Goal: Task Accomplishment & Management: Manage account settings

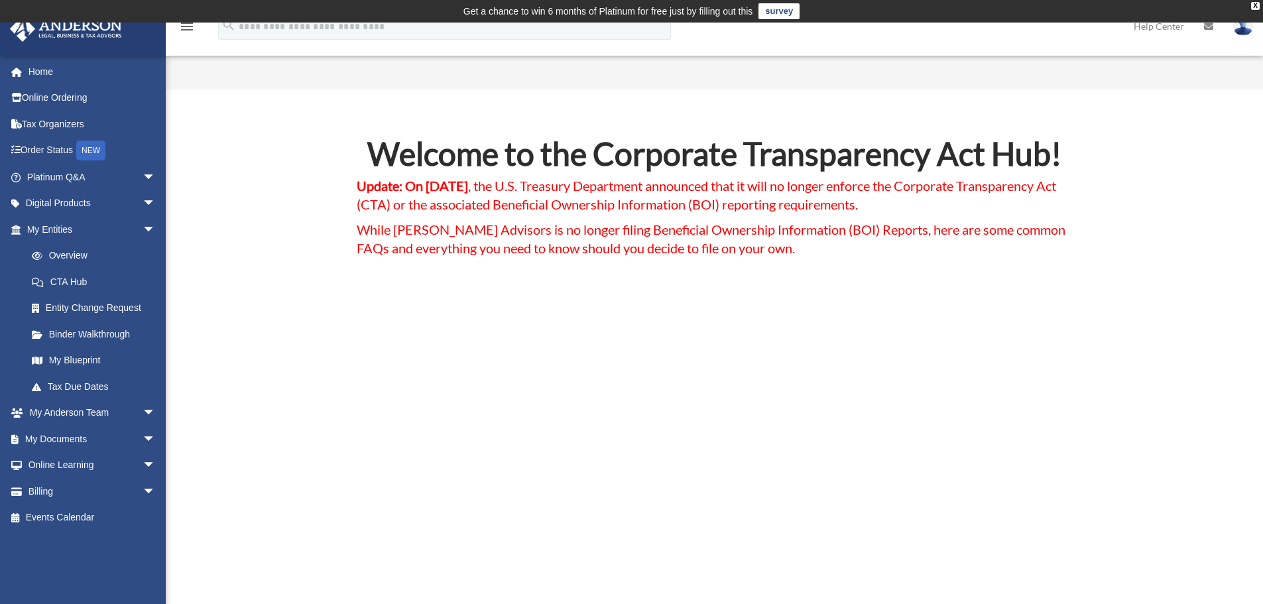
click at [1239, 23] on img at bounding box center [1243, 26] width 20 height 19
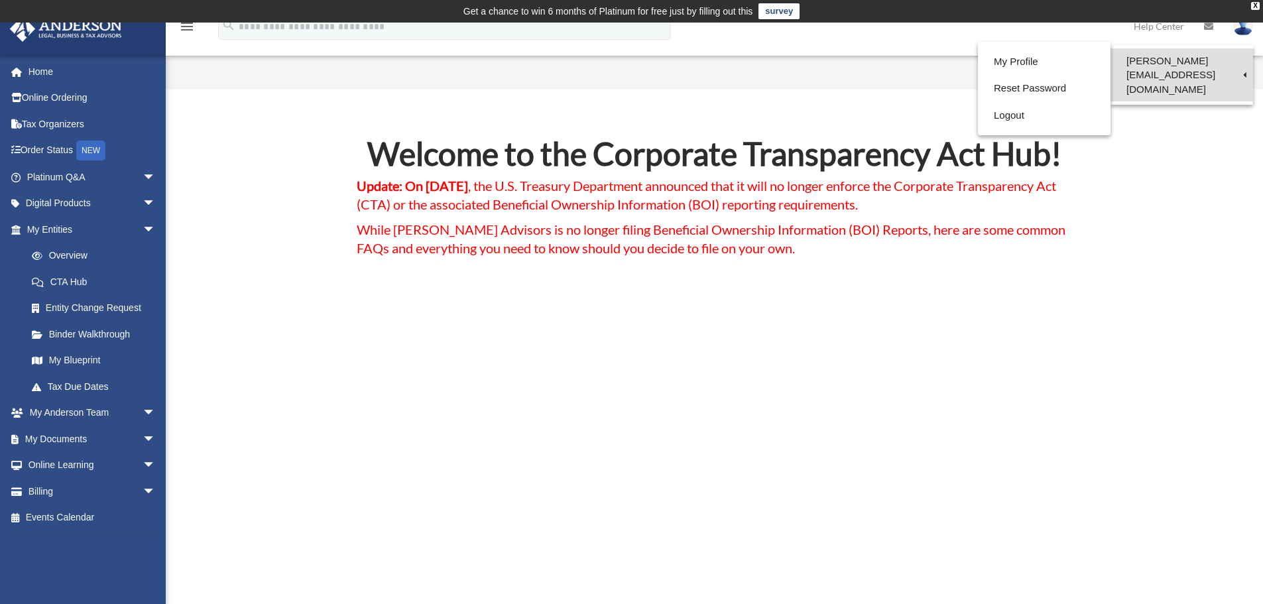
click at [1211, 63] on link "[PERSON_NAME][EMAIL_ADDRESS][DOMAIN_NAME]" at bounding box center [1181, 74] width 143 height 53
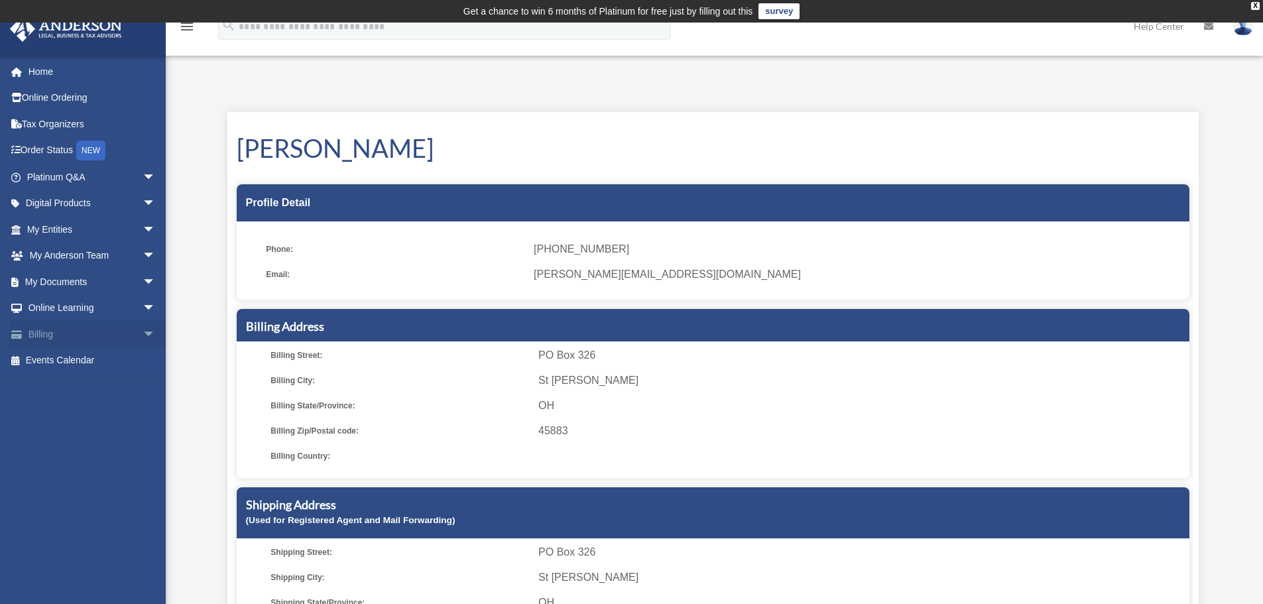
click at [99, 327] on link "Billing arrow_drop_down" at bounding box center [92, 334] width 166 height 27
click at [143, 334] on span "arrow_drop_down" at bounding box center [156, 334] width 27 height 27
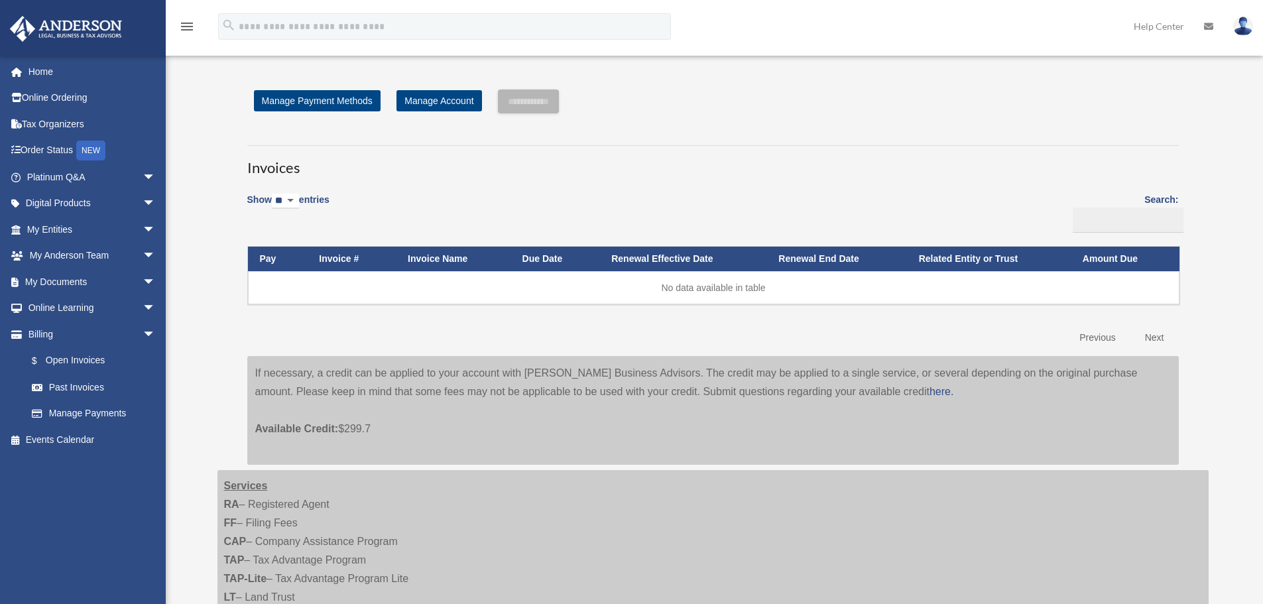
click at [95, 417] on link "Manage Payments" at bounding box center [94, 413] width 150 height 27
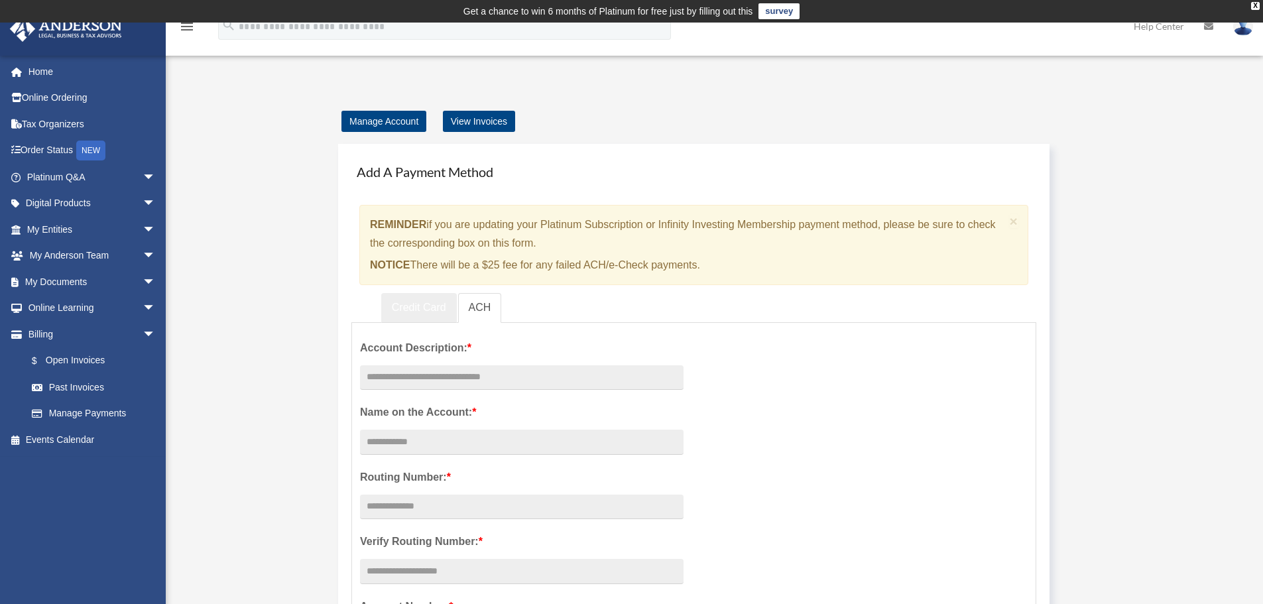
click at [412, 307] on link "Credit Card" at bounding box center [419, 308] width 76 height 30
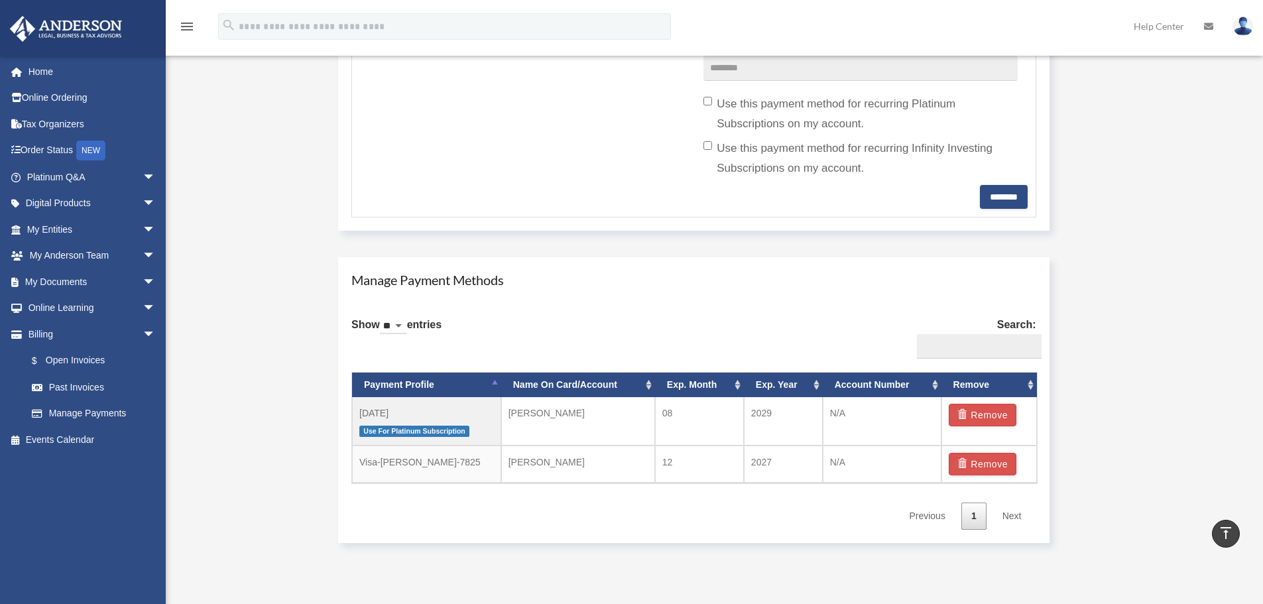
scroll to position [597, 0]
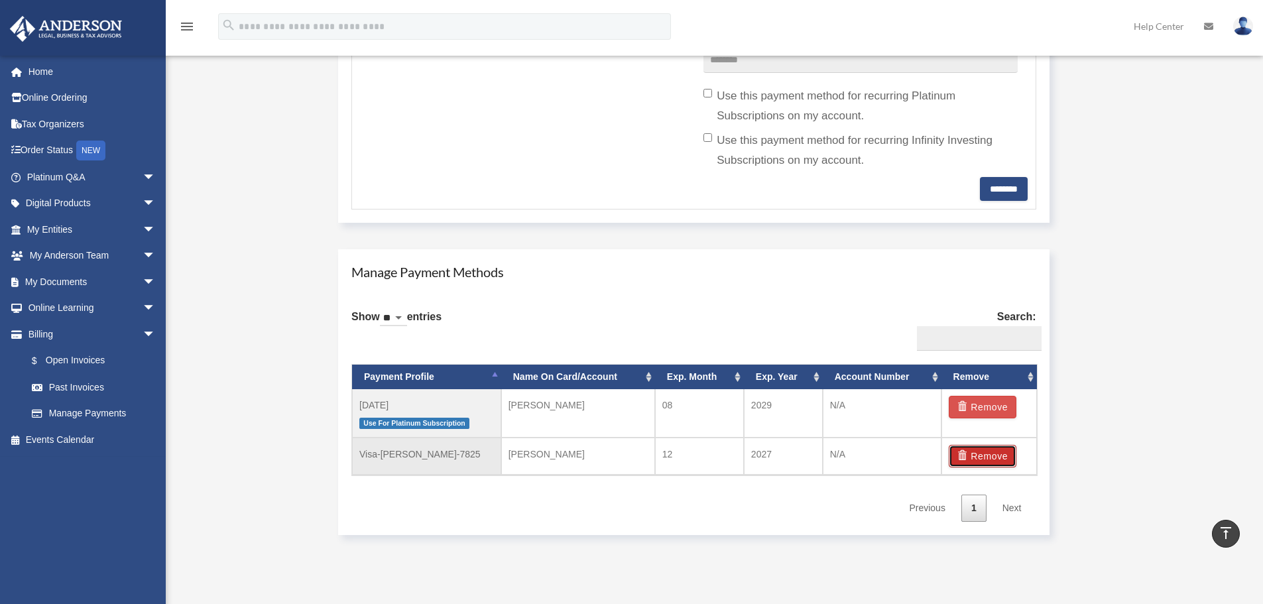
click at [969, 457] on span "button" at bounding box center [964, 455] width 14 height 9
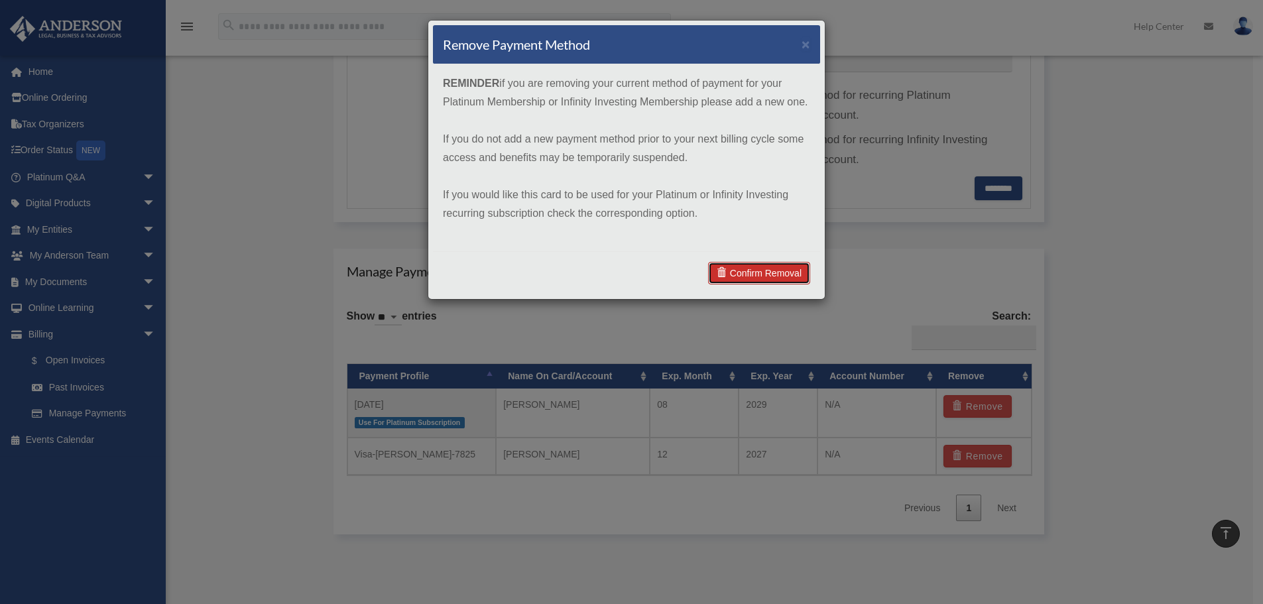
click at [736, 274] on link "Confirm Removal" at bounding box center [759, 273] width 102 height 23
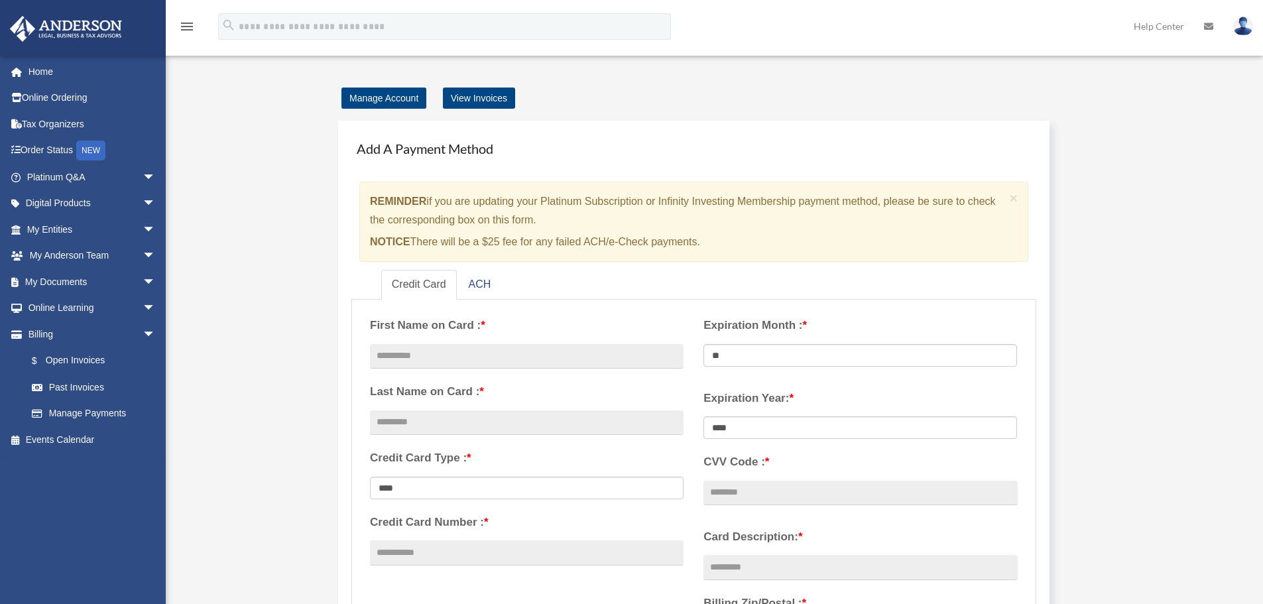
scroll to position [0, 0]
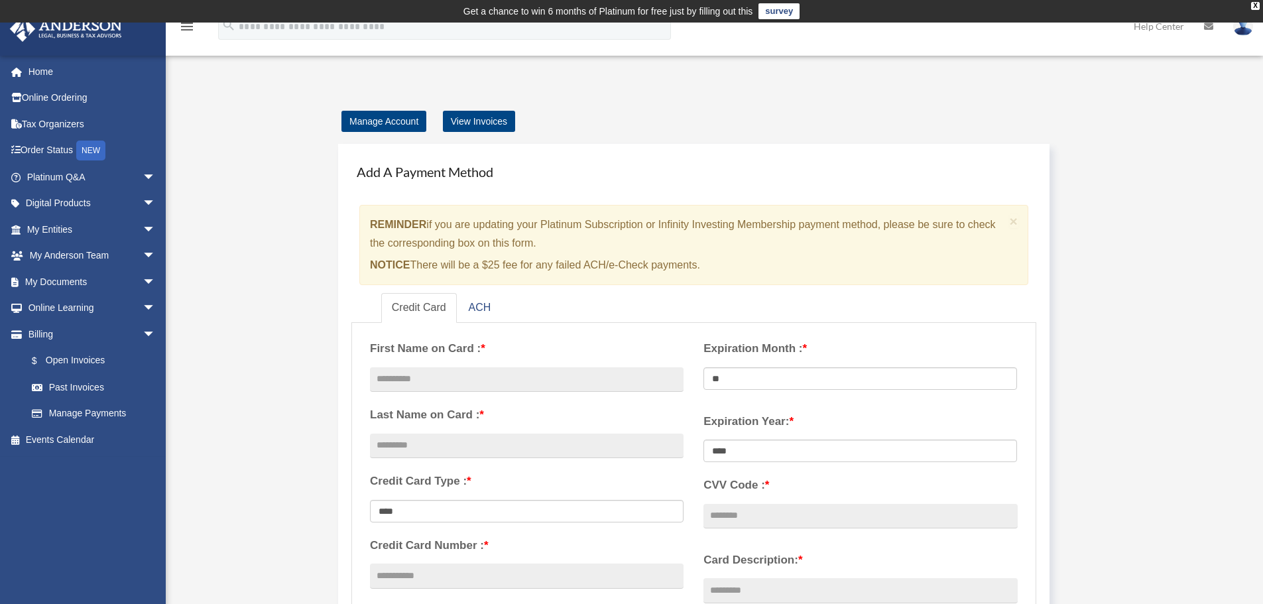
click at [1244, 30] on img at bounding box center [1243, 26] width 20 height 19
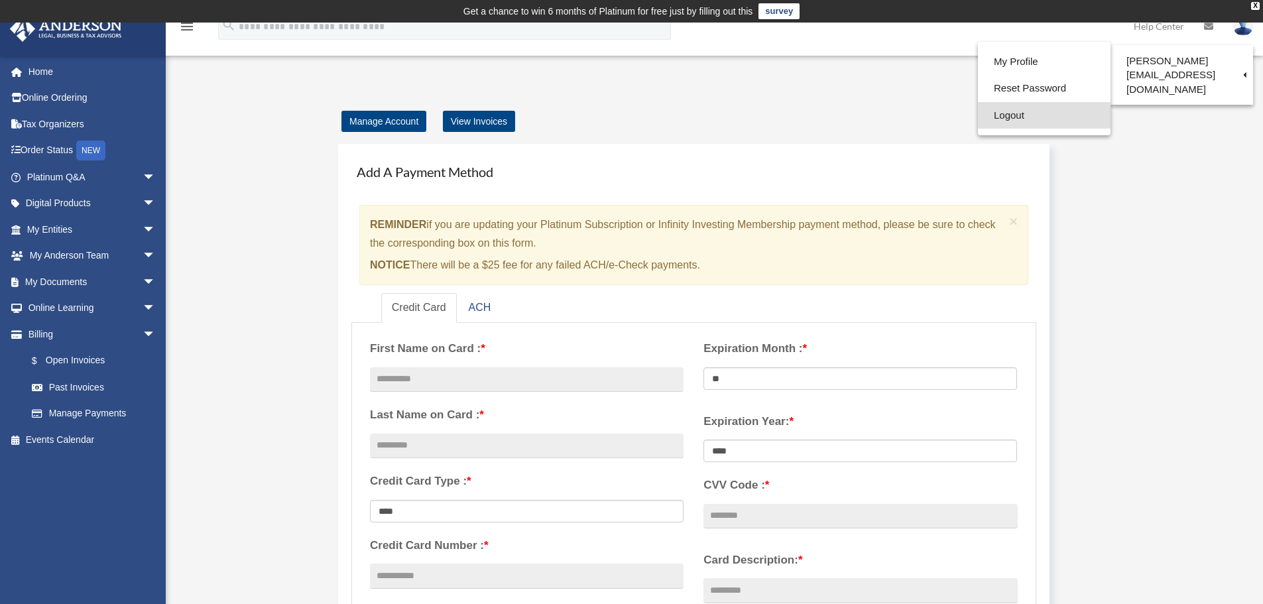
click at [1016, 119] on link "Logout" at bounding box center [1044, 115] width 133 height 27
